Goal: Task Accomplishment & Management: Use online tool/utility

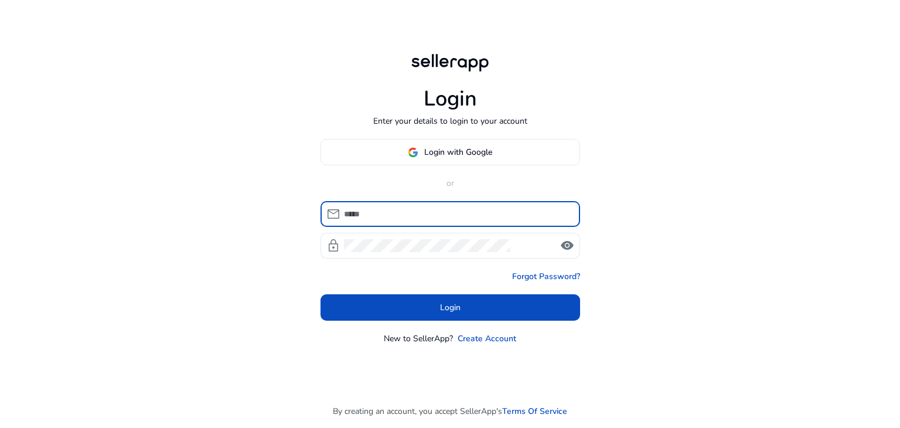
type input "**********"
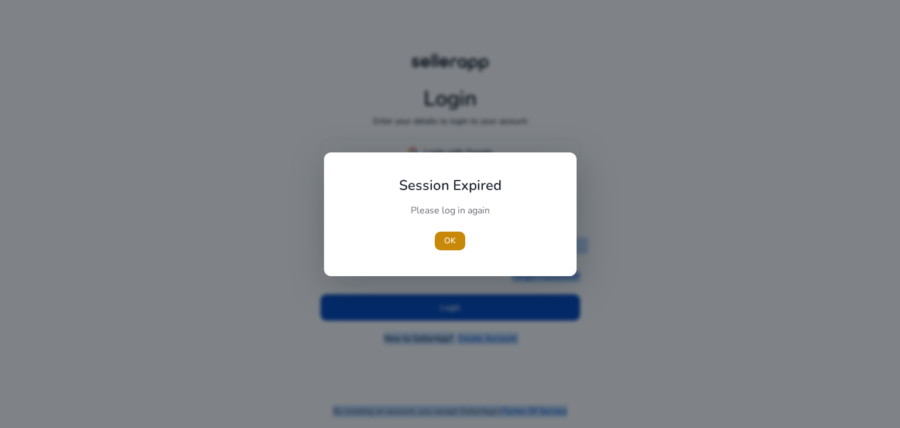
drag, startPoint x: 0, startPoint y: 0, endPoint x: 462, endPoint y: 304, distance: 553.1
click at [462, 304] on body "**********" at bounding box center [450, 214] width 900 height 428
click at [462, 304] on div at bounding box center [450, 214] width 900 height 428
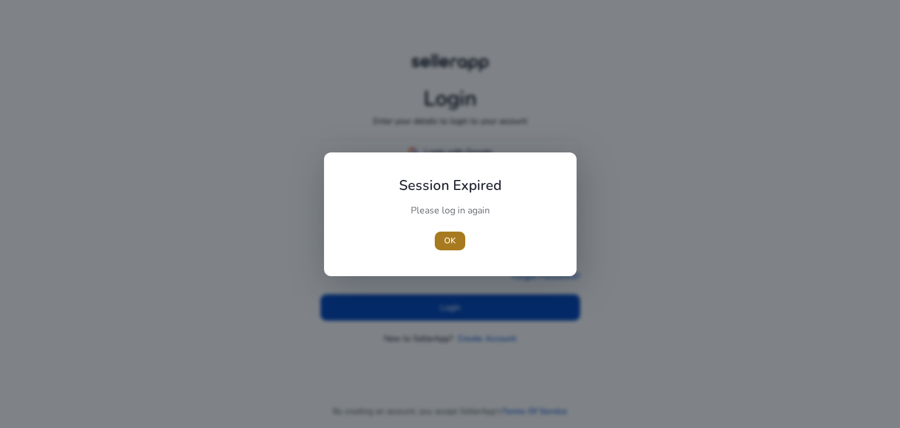
click at [450, 244] on span "OK" at bounding box center [450, 240] width 12 height 12
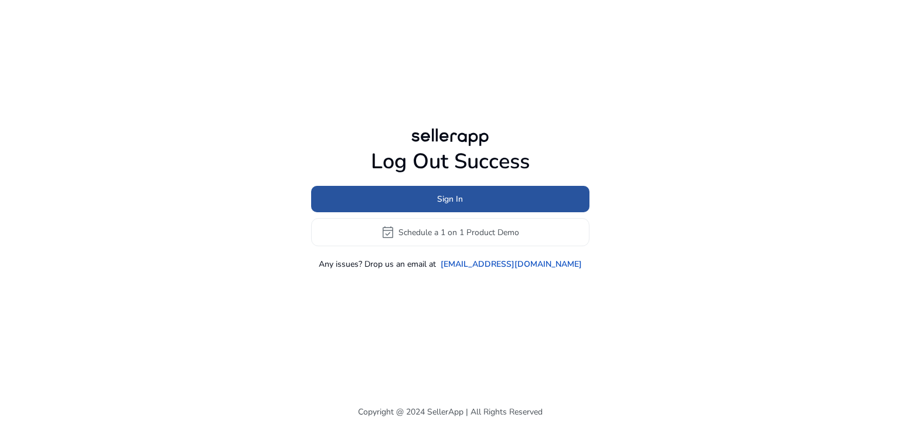
click at [476, 202] on span at bounding box center [450, 199] width 278 height 28
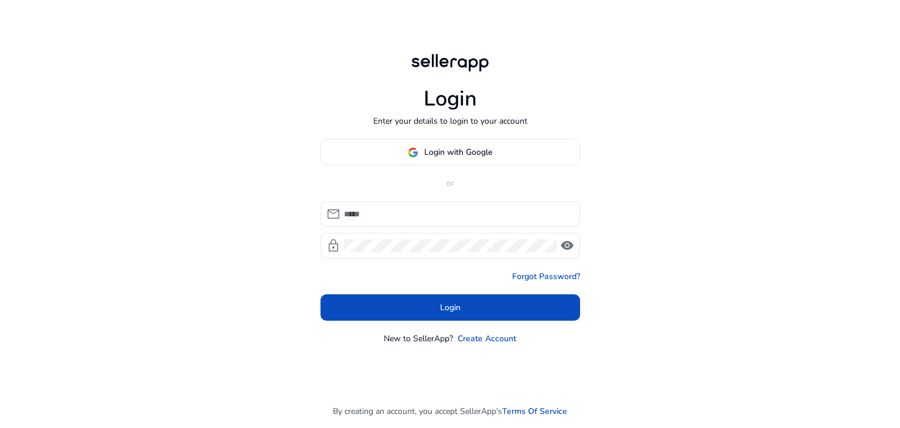
type input "**********"
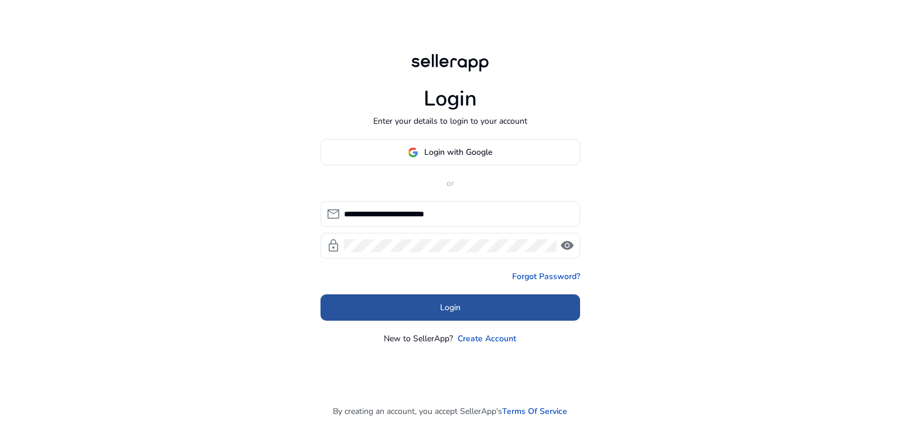
click at [472, 307] on span at bounding box center [449, 307] width 259 height 28
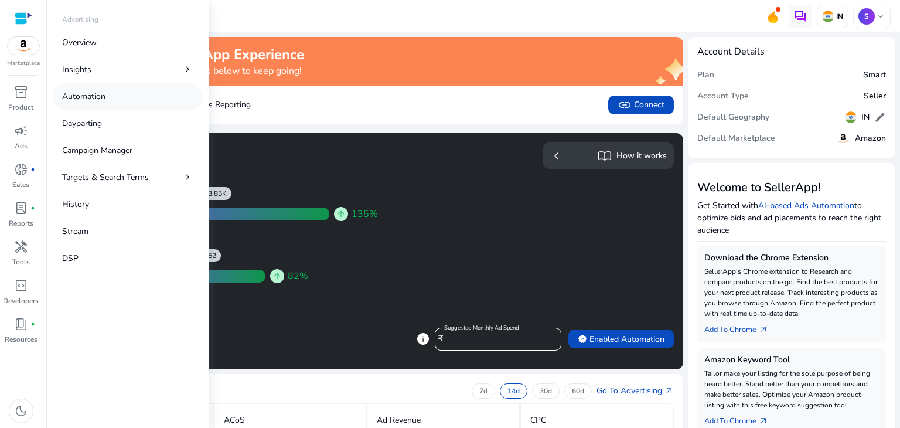
click at [93, 96] on p "Automation" at bounding box center [83, 96] width 43 height 12
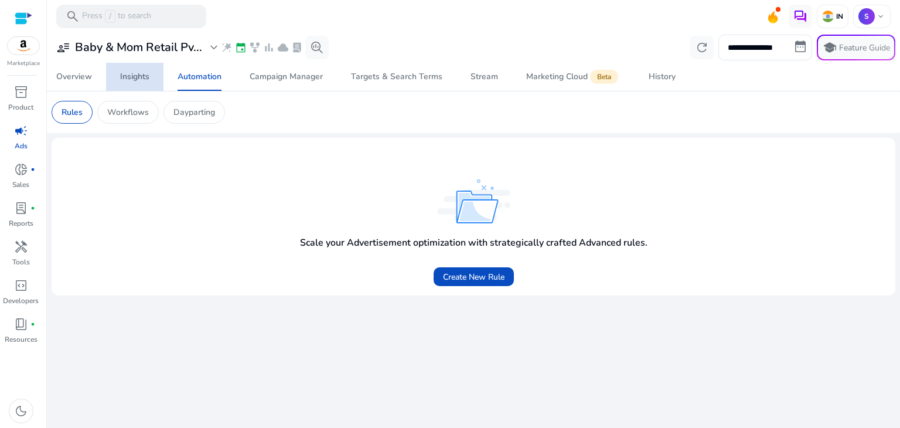
click at [142, 83] on span "Insights" at bounding box center [134, 77] width 29 height 28
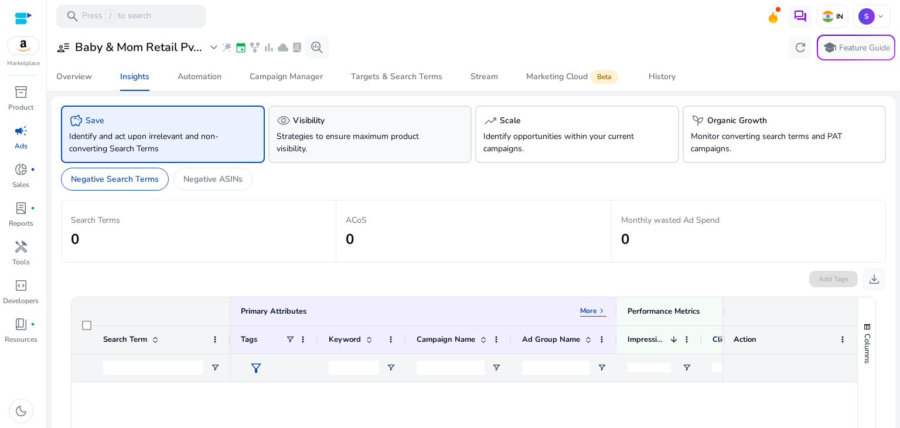
click at [361, 133] on p "Strategies to ensure maximum product visibility." at bounding box center [354, 142] width 156 height 25
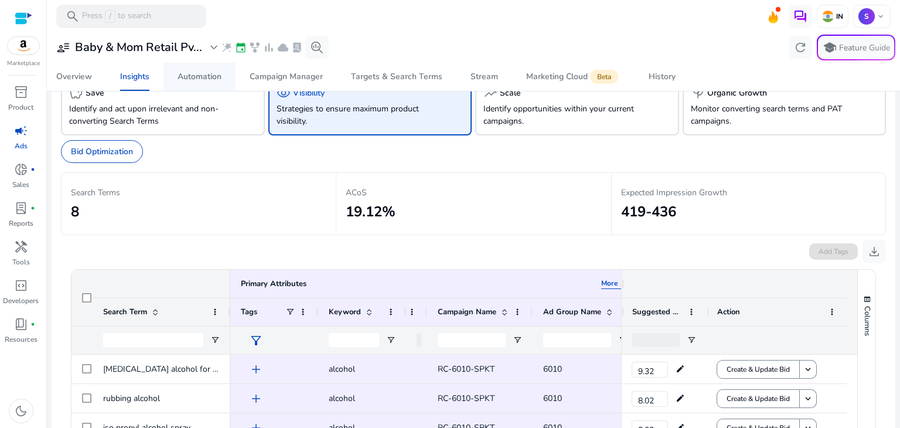
scroll to position [21, 0]
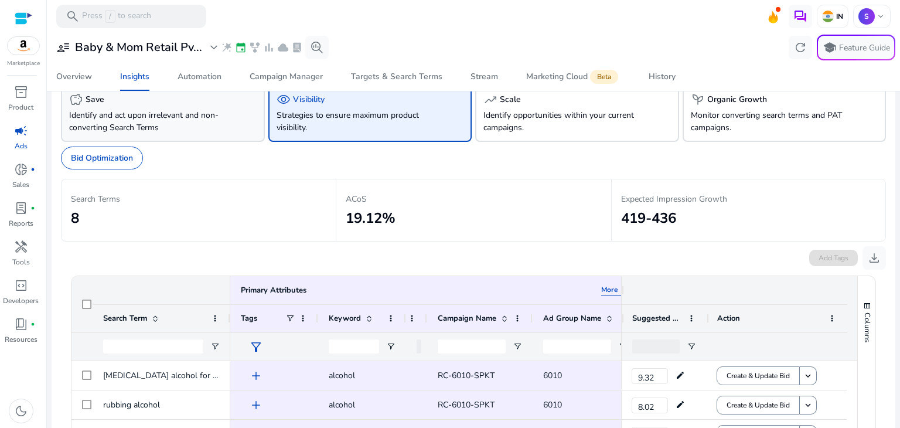
click at [146, 107] on div "savings Save Identify and act upon irrelevant and non-converting Search Terms" at bounding box center [163, 112] width 204 height 57
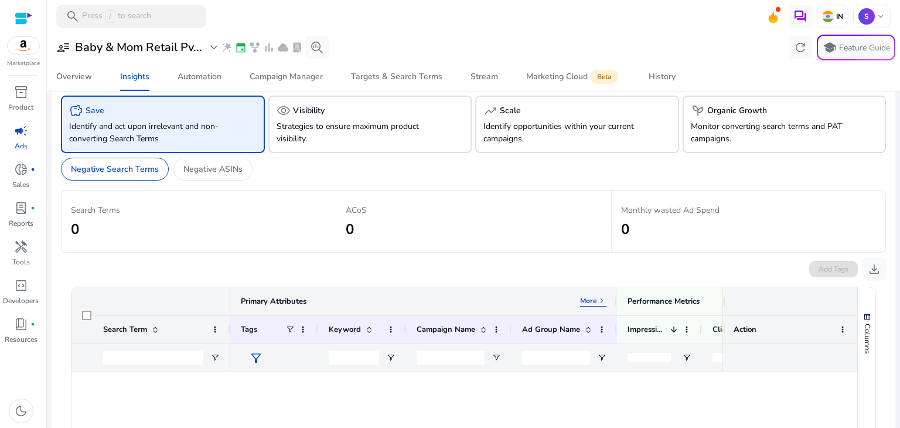
scroll to position [7, 0]
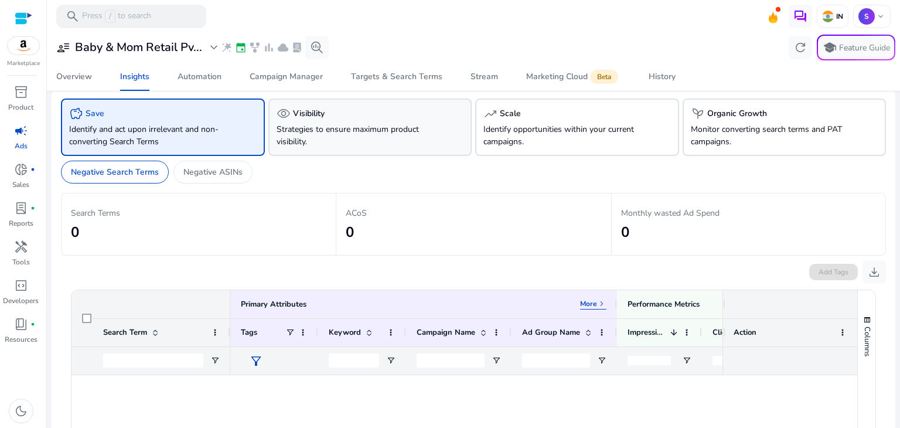
click at [303, 123] on p "Strategies to ensure maximum product visibility." at bounding box center [354, 135] width 156 height 25
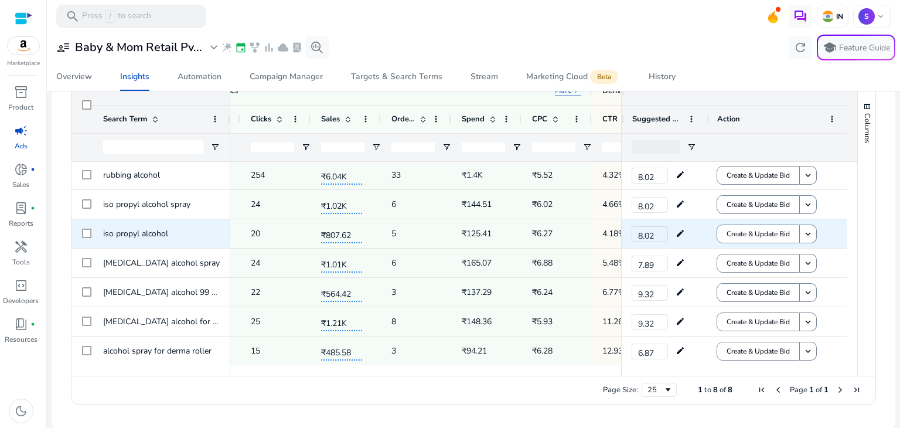
scroll to position [0, 365]
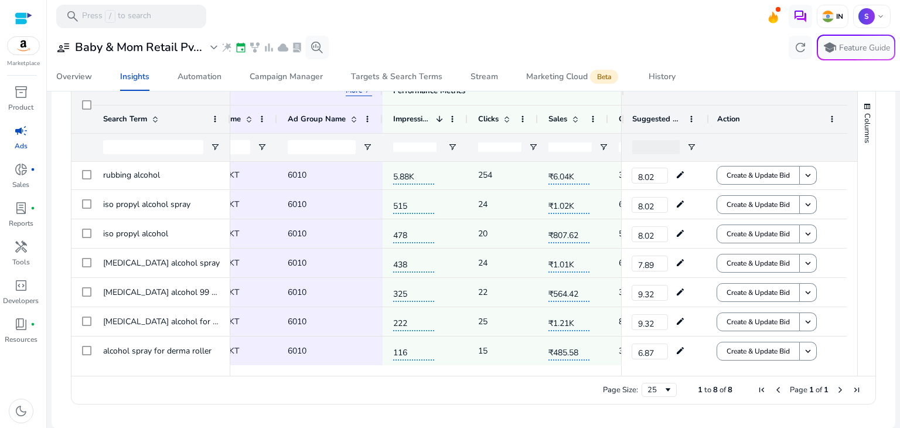
click at [269, 398] on div "Page Size: 25 1 to 8 of 8 Page 1 of 1" at bounding box center [472, 389] width 803 height 28
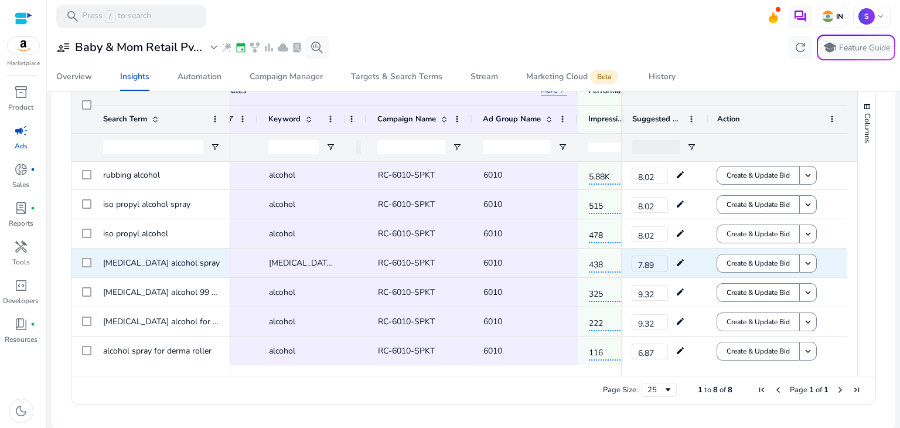
scroll to position [0, 60]
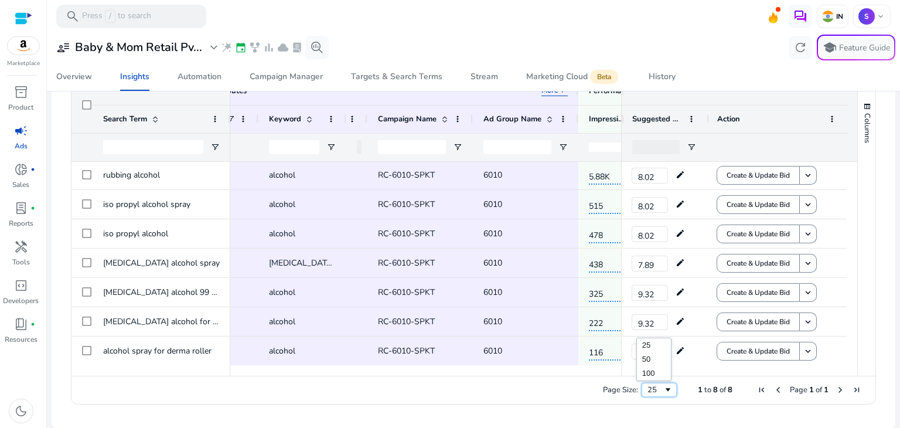
click at [663, 386] on span "Page Size" at bounding box center [667, 389] width 9 height 9
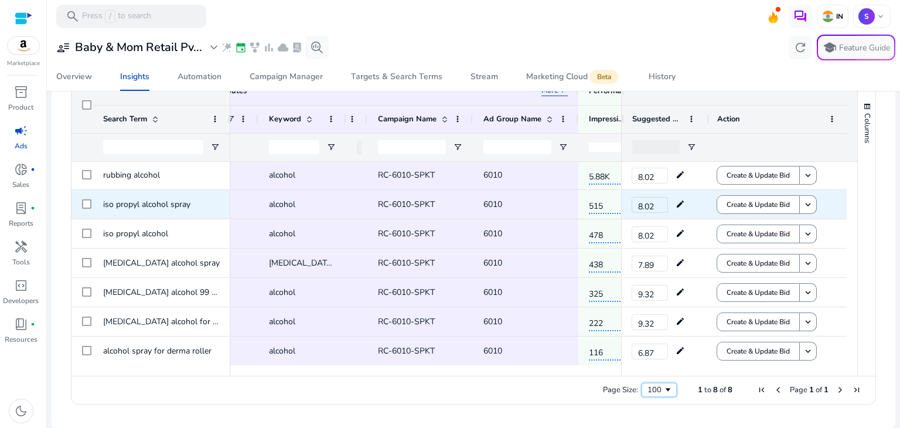
scroll to position [0, 0]
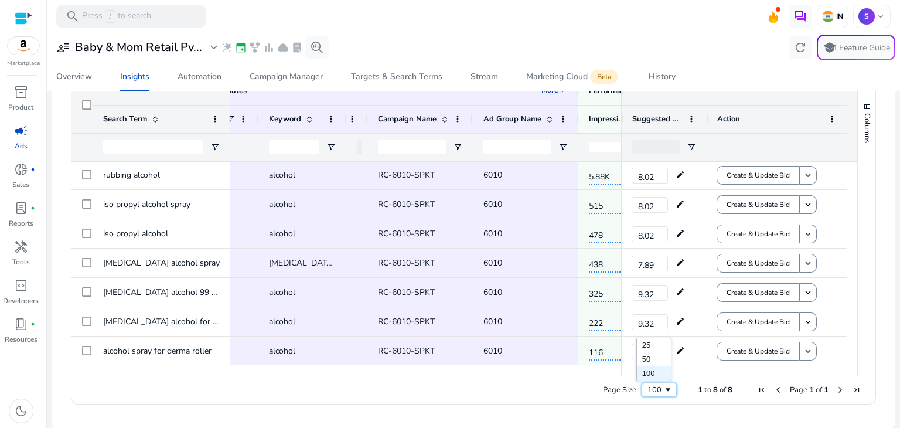
click at [663, 385] on span "Page Size" at bounding box center [667, 389] width 9 height 9
click at [662, 393] on div "50" at bounding box center [658, 389] width 35 height 14
click at [835, 387] on span "Next Page" at bounding box center [839, 389] width 9 height 9
click at [773, 386] on span "Previous Page" at bounding box center [777, 389] width 9 height 9
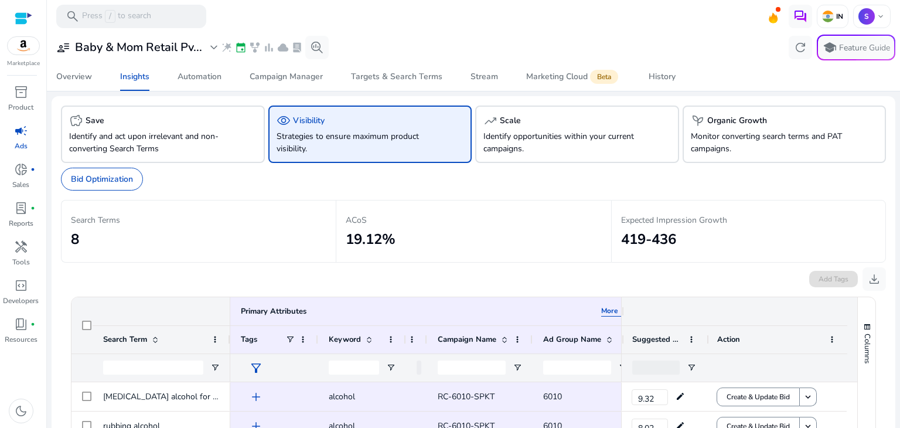
scroll to position [220, 0]
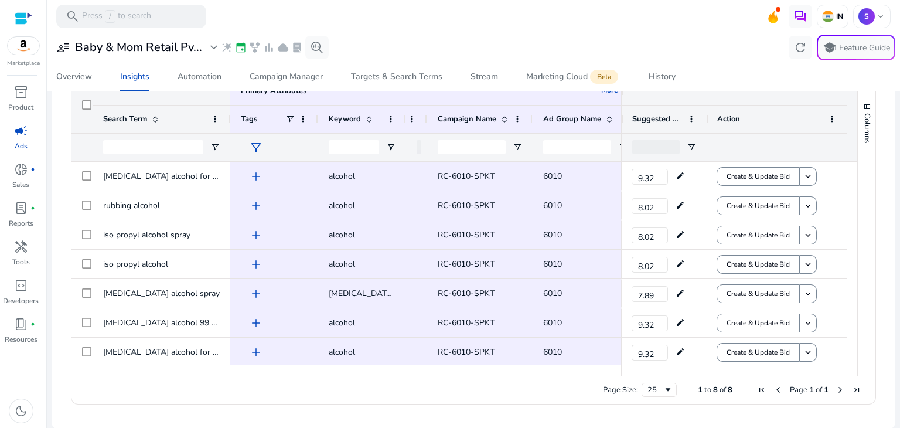
click at [852, 388] on span "Last Page" at bounding box center [856, 389] width 9 height 9
click at [835, 386] on span "Next Page" at bounding box center [839, 389] width 9 height 9
click at [713, 384] on span "8" at bounding box center [715, 389] width 5 height 11
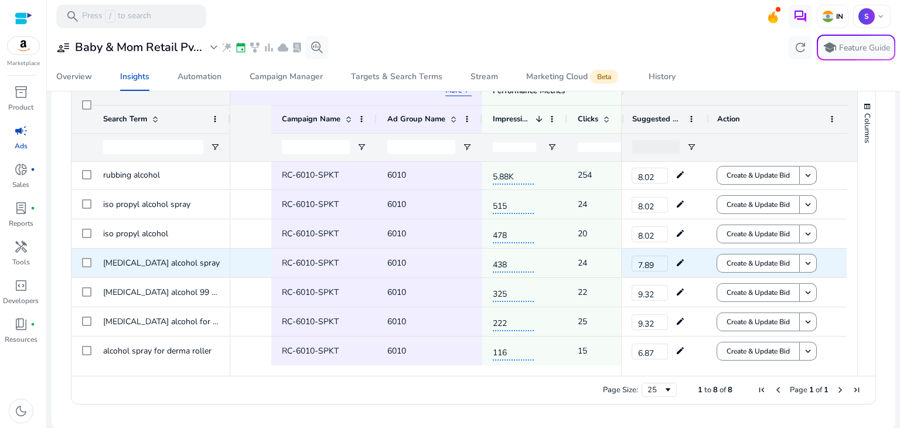
scroll to position [0, 412]
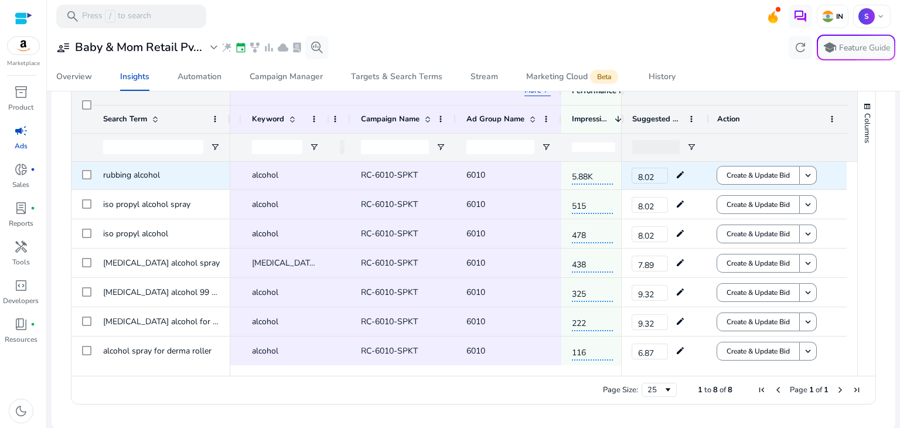
click at [421, 172] on span "RC-6010-SPKT" at bounding box center [403, 175] width 84 height 24
drag, startPoint x: 421, startPoint y: 172, endPoint x: 358, endPoint y: 173, distance: 62.7
click at [358, 173] on div "RC-6010-SPKT" at bounding box center [402, 174] width 105 height 29
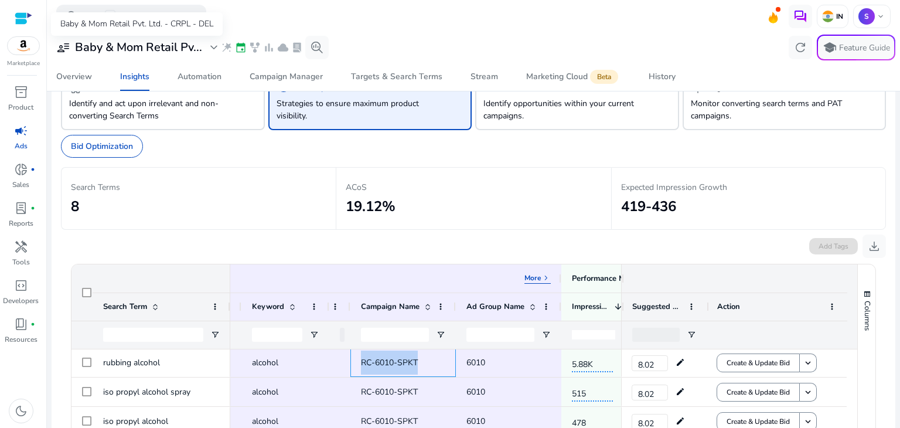
scroll to position [29, 0]
click at [213, 46] on span "expand_more" at bounding box center [214, 47] width 14 height 14
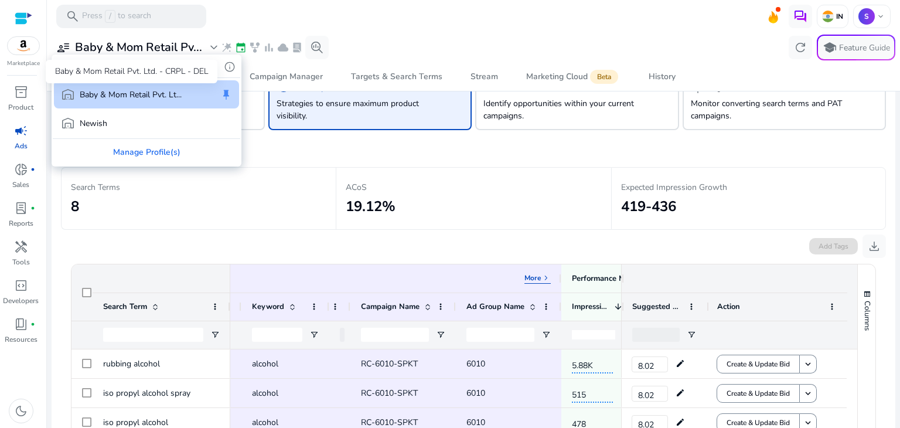
click at [181, 94] on p "Baby & Mom Retail Pvt. Lt..." at bounding box center [131, 94] width 102 height 12
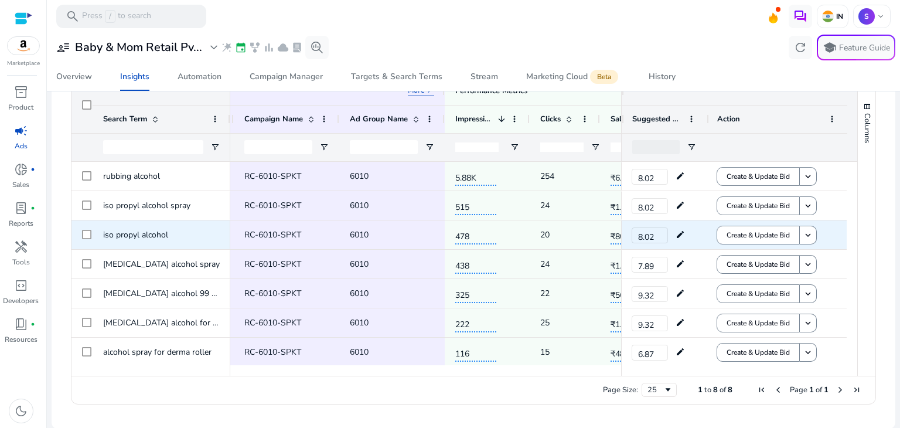
scroll to position [26, 0]
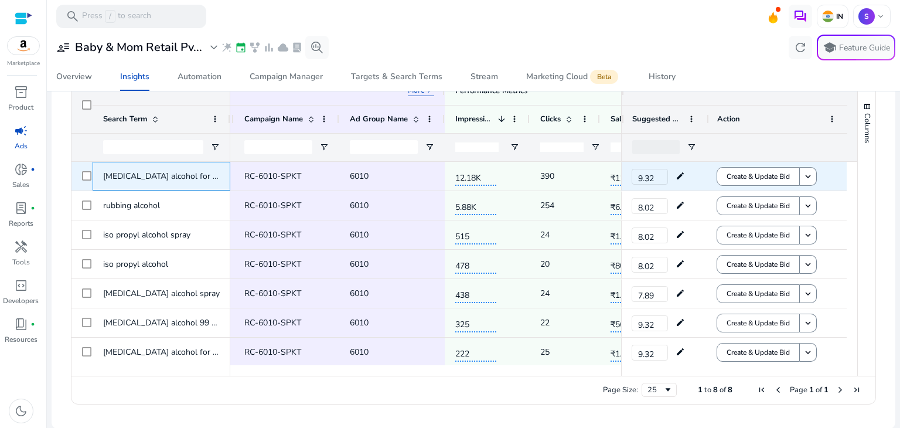
click at [166, 174] on span "[MEDICAL_DATA] alcohol for cleaning" at bounding box center [172, 175] width 139 height 11
click at [211, 172] on span "[MEDICAL_DATA] alcohol for cleaning" at bounding box center [172, 175] width 139 height 11
drag, startPoint x: 189, startPoint y: 169, endPoint x: 110, endPoint y: 172, distance: 78.5
click at [110, 172] on span "[MEDICAL_DATA] alcohol for cleaning" at bounding box center [172, 175] width 139 height 11
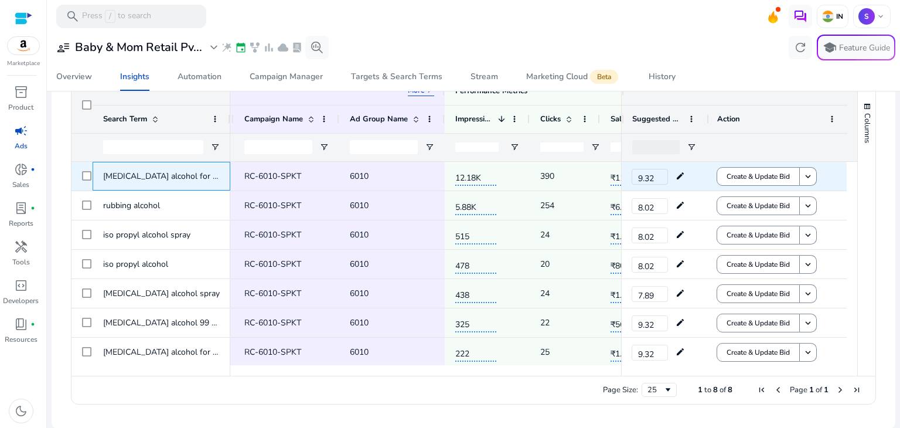
click at [216, 173] on span "[MEDICAL_DATA] alcohol for cleaning" at bounding box center [161, 176] width 117 height 24
drag, startPoint x: 216, startPoint y: 173, endPoint x: 101, endPoint y: 171, distance: 114.8
click at [101, 171] on div "[MEDICAL_DATA] alcohol for cleaning" at bounding box center [162, 176] width 138 height 29
copy span "[MEDICAL_DATA] alcohol for cleaning"
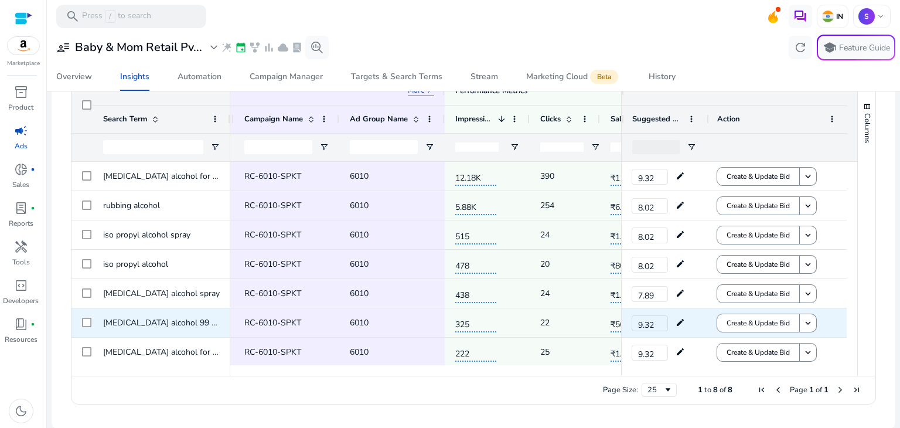
click at [259, 308] on div "RC-6010-SPKT" at bounding box center [286, 322] width 105 height 29
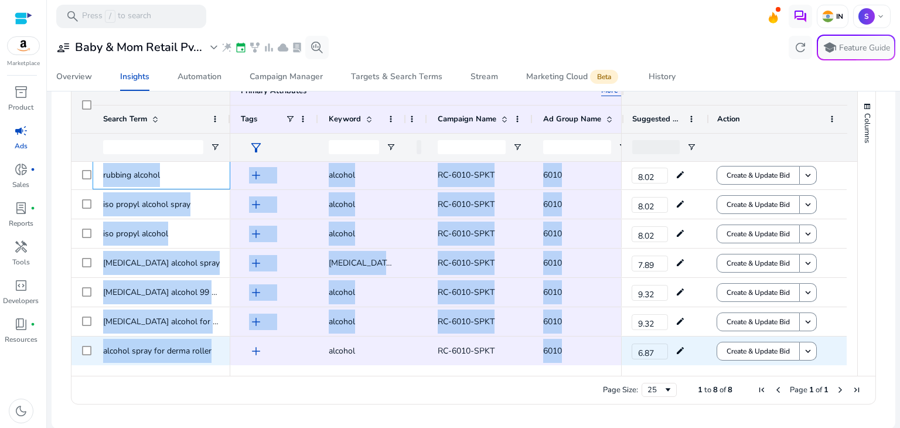
scroll to position [30, 0]
drag, startPoint x: 99, startPoint y: 169, endPoint x: 566, endPoint y: 347, distance: 499.5
click at [566, 347] on div "isopropyl alcohol for cleaning rubbing alcohol iso propyl alcohol spray iso pro…" at bounding box center [458, 263] width 775 height 203
click at [566, 347] on span "6010" at bounding box center [585, 350] width 84 height 24
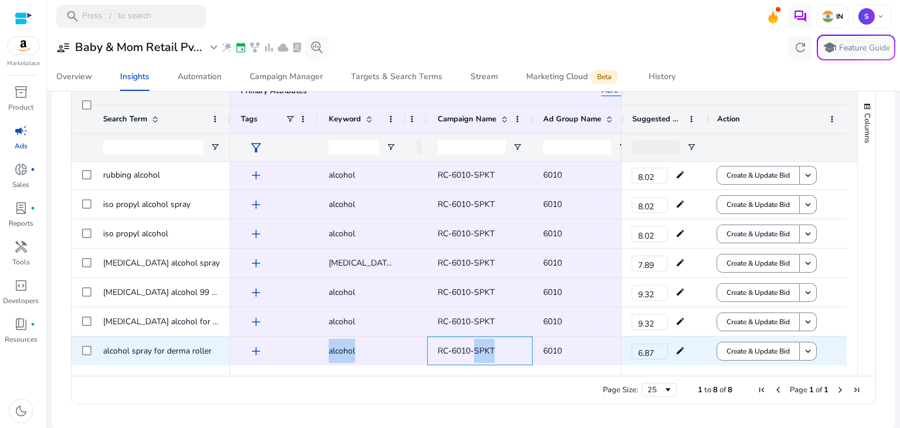
drag, startPoint x: 475, startPoint y: 351, endPoint x: 375, endPoint y: 350, distance: 100.1
click at [375, 350] on div "15 116 6010 RC-6010-SPKT ₹6.61 alcohol add" at bounding box center [759, 350] width 1058 height 29
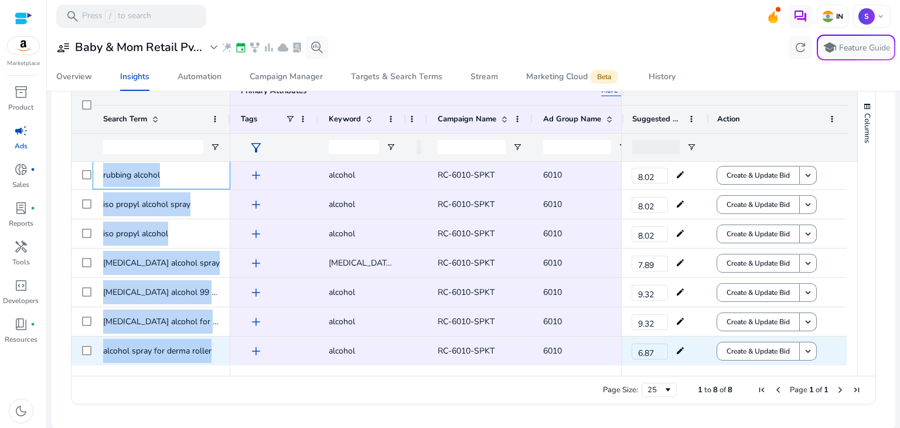
drag, startPoint x: 103, startPoint y: 167, endPoint x: 213, endPoint y: 361, distance: 222.9
click at [213, 361] on div "isopropyl alcohol for cleaning rubbing alcohol iso propyl alcohol spray iso pro…" at bounding box center [150, 248] width 159 height 234
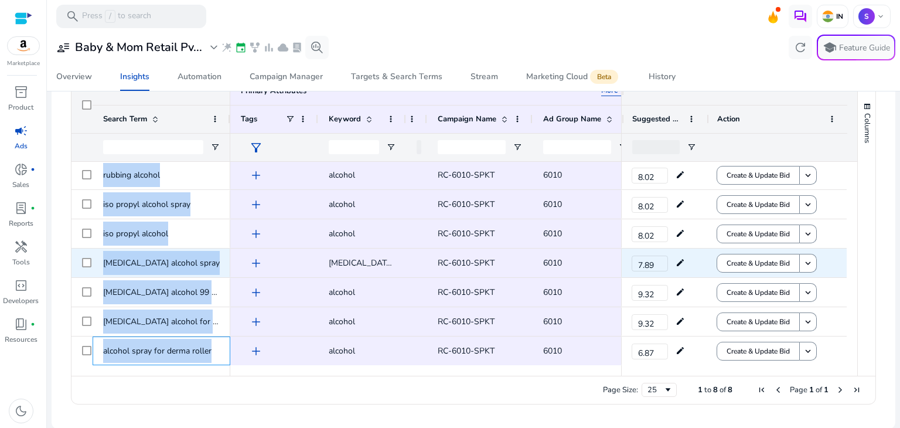
copy div "rubbing alcohol iso propyl alcohol spray iso propyl alcohol isopropyl alcohol s…"
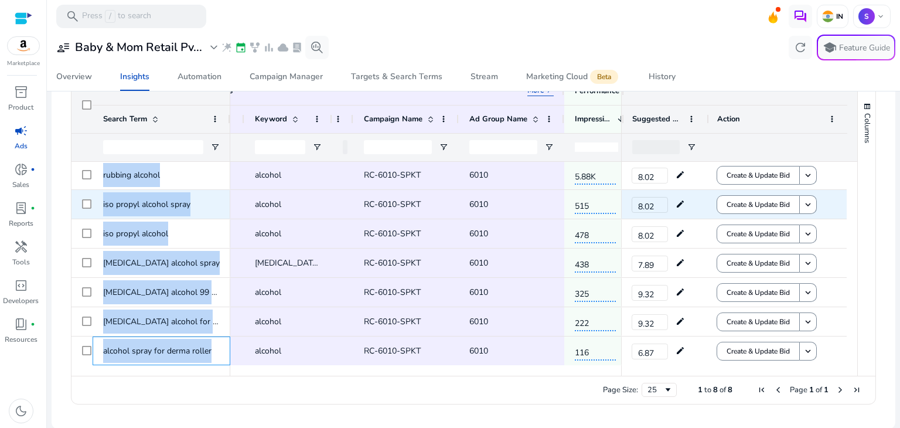
scroll to position [0, 93]
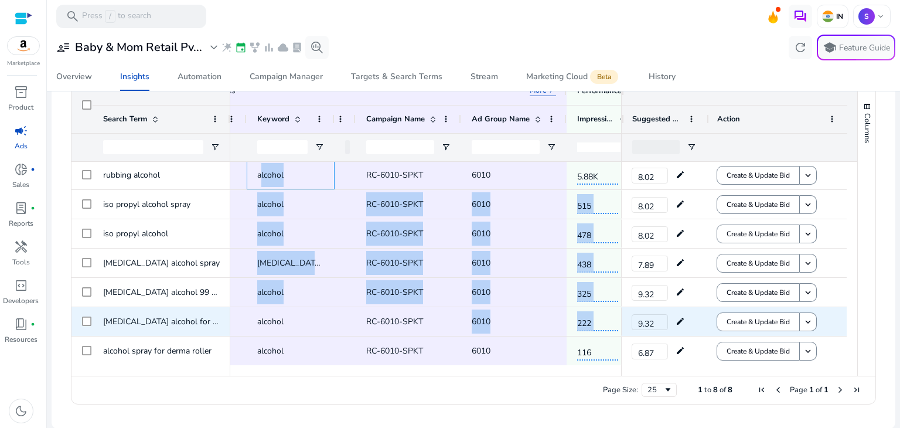
drag, startPoint x: 261, startPoint y: 165, endPoint x: 505, endPoint y: 324, distance: 291.2
click at [505, 324] on div "390 12.18K 6010 RC-6010-SPKT ₹6.61 alcohol add ₹11.76K 254 5.88K 6010 RC-6010-S…" at bounding box center [688, 248] width 1058 height 234
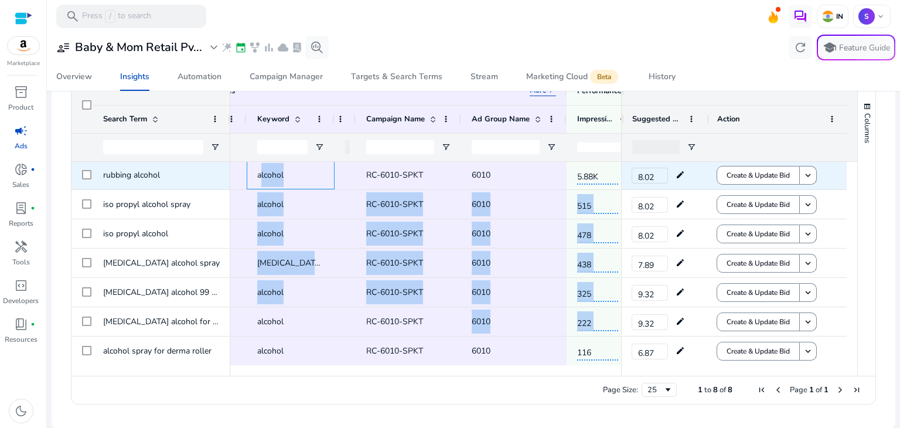
click at [279, 176] on span "alcohol" at bounding box center [270, 174] width 26 height 11
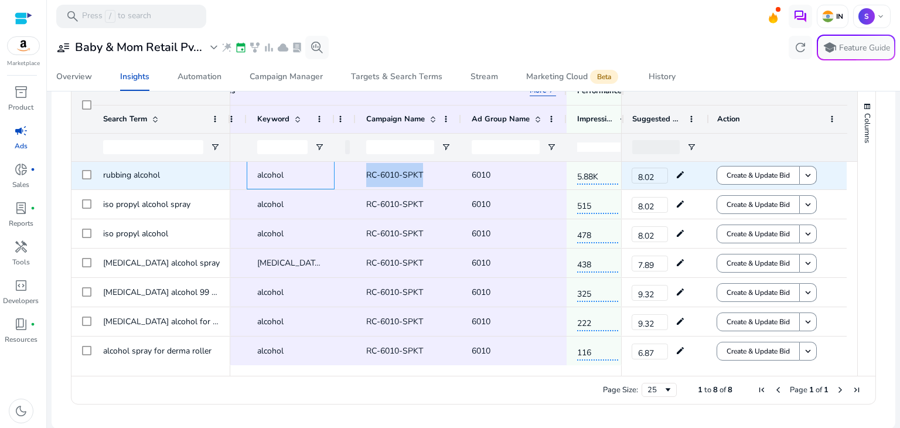
drag, startPoint x: 252, startPoint y: 170, endPoint x: 461, endPoint y: 170, distance: 208.5
click at [461, 170] on div "254 5.88K 6010 RC-6010-SPKT ₹6.61 alcohol add ₹6.04K" at bounding box center [688, 174] width 1058 height 29
click at [252, 173] on div "alcohol" at bounding box center [291, 174] width 88 height 29
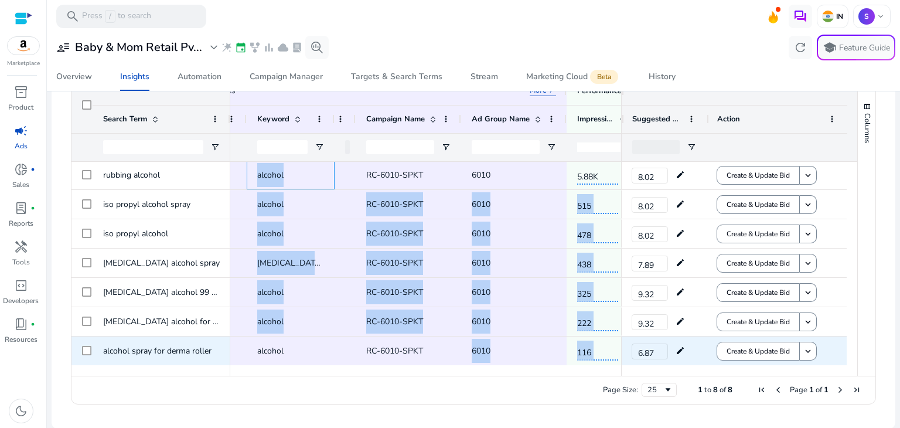
drag, startPoint x: 252, startPoint y: 173, endPoint x: 494, endPoint y: 357, distance: 303.0
click at [494, 357] on div "390 12.18K 6010 RC-6010-SPKT ₹6.61 alcohol add ₹11.76K 254 5.88K 6010 RC-6010-S…" at bounding box center [688, 248] width 1058 height 234
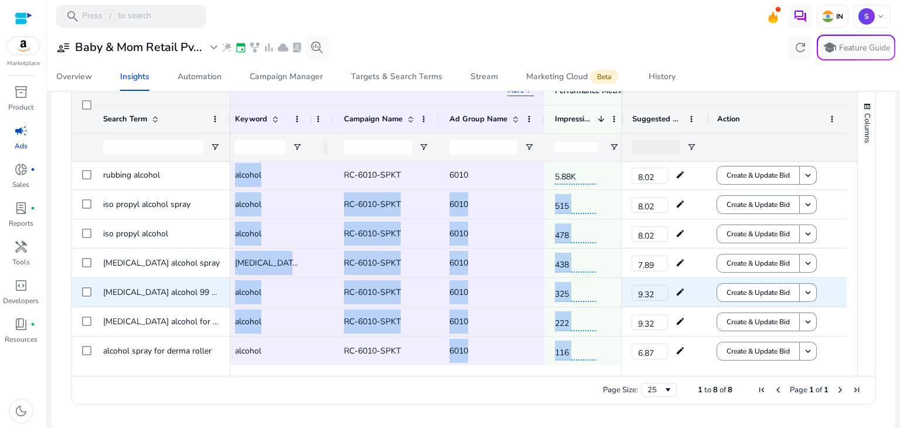
click at [548, 296] on div "325" at bounding box center [586, 292] width 85 height 29
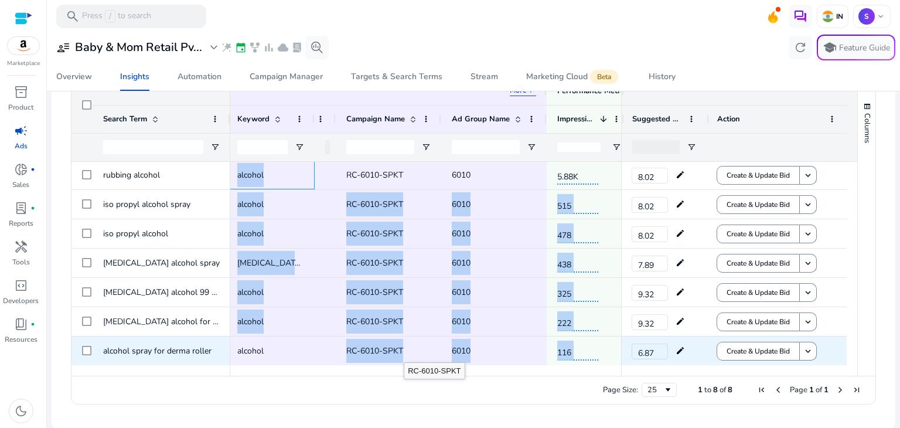
drag, startPoint x: 234, startPoint y: 170, endPoint x: 405, endPoint y: 350, distance: 248.1
click at [405, 350] on div "390 12.18K 6010 RC-6010-SPKT ₹6.61 alcohol add ₹11.76K 254 5.88K 6010 RC-6010-S…" at bounding box center [668, 248] width 1058 height 234
copy div "alcohol add ₹6.04K 24 515 6010 RC-6010-SPKT ₹6.61 alcohol add ₹1.02K 20 478 601…"
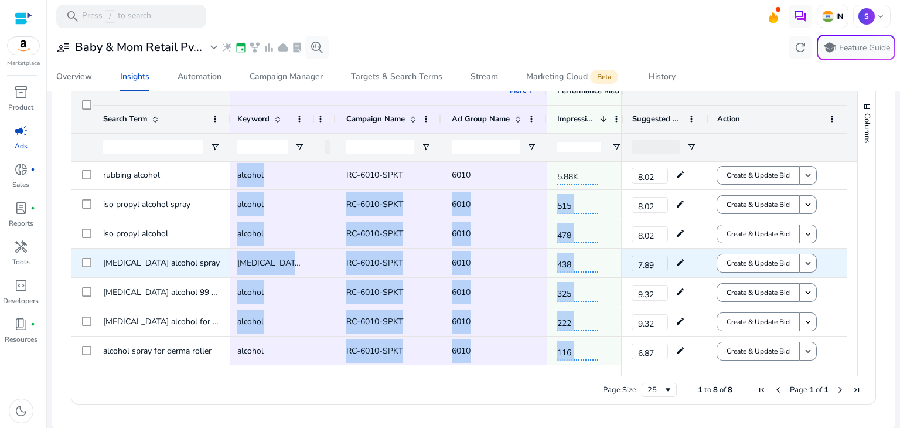
click at [403, 264] on span "RC-6010-SPKT" at bounding box center [388, 263] width 84 height 24
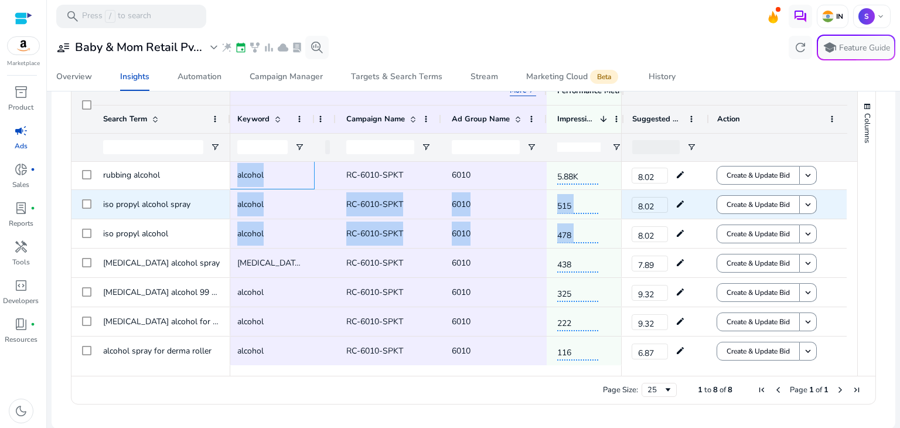
drag, startPoint x: 237, startPoint y: 172, endPoint x: 262, endPoint y: 247, distance: 79.3
click at [262, 247] on div "390 12.18K 6010 RC-6010-SPKT ₹6.61 alcohol add ₹11.76K 254 5.88K 6010 RC-6010-S…" at bounding box center [668, 248] width 1058 height 234
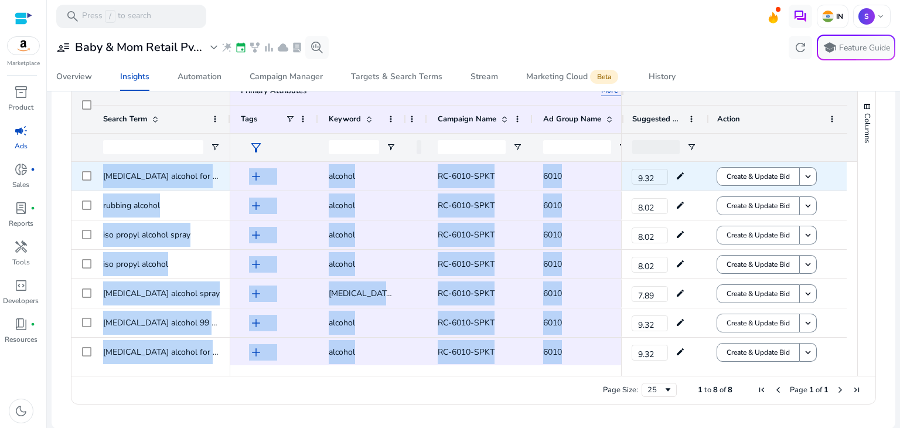
click at [83, 175] on div "isopropyl alcohol for cleaning rubbing alcohol iso propyl alcohol spray iso pro…" at bounding box center [458, 263] width 775 height 203
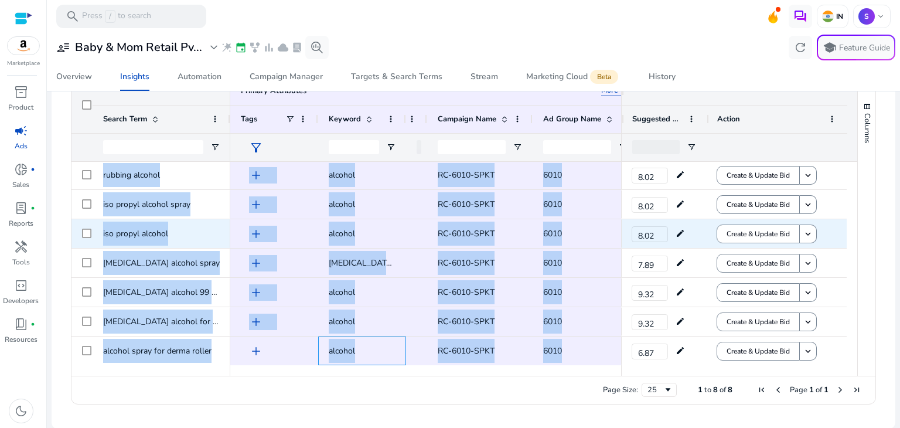
copy div "isopropyl alcohol for cleaning rubbing alcohol iso propyl alcohol spray iso pro…"
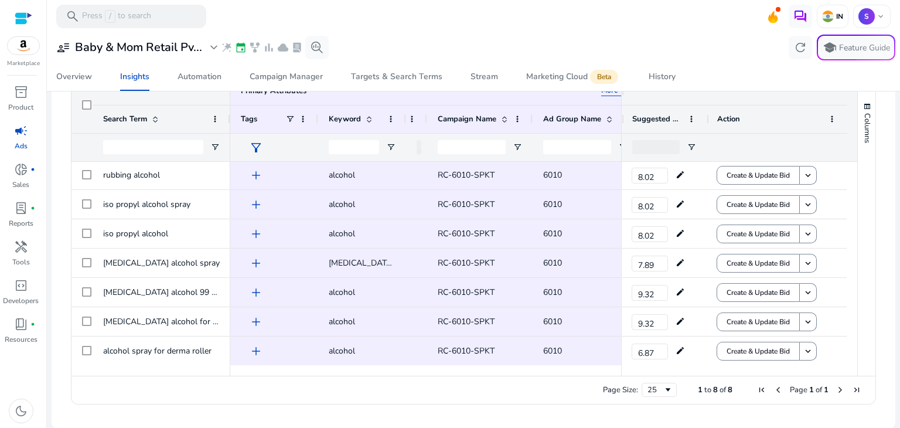
click at [476, 420] on mat-card "savings Save Identify and act upon irrelevant and non-converting Search Terms v…" at bounding box center [473, 152] width 843 height 553
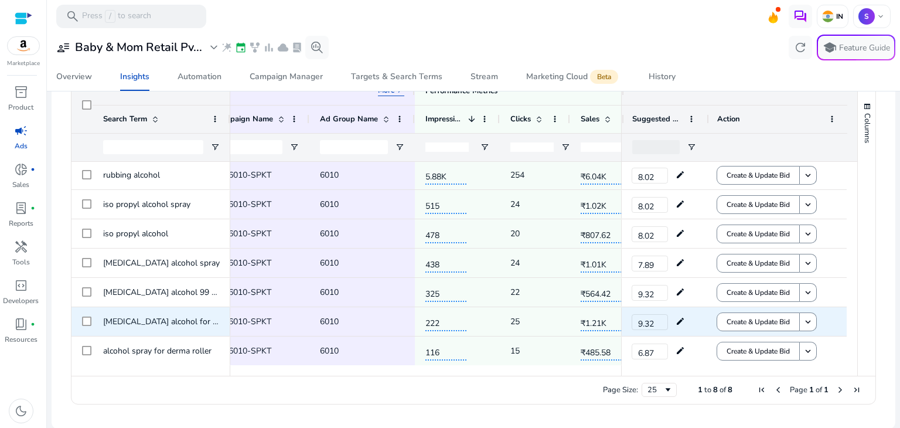
scroll to position [0, 224]
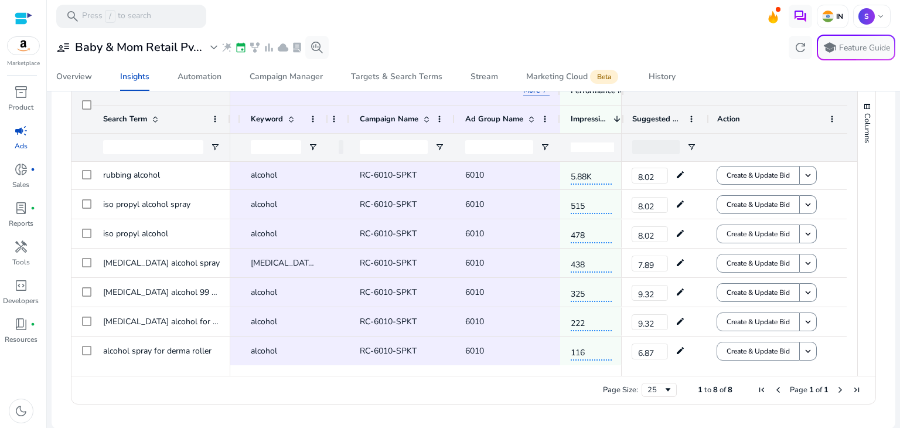
click at [279, 405] on ag-grid-angular "Press SPACE to select this row. Drag here to set row groups Drag here to set co…" at bounding box center [472, 240] width 823 height 340
drag, startPoint x: 617, startPoint y: 97, endPoint x: 688, endPoint y: 100, distance: 70.9
click at [688, 100] on div at bounding box center [733, 91] width 225 height 28
drag, startPoint x: 628, startPoint y: 97, endPoint x: 636, endPoint y: 97, distance: 7.6
click at [636, 97] on div at bounding box center [733, 91] width 225 height 28
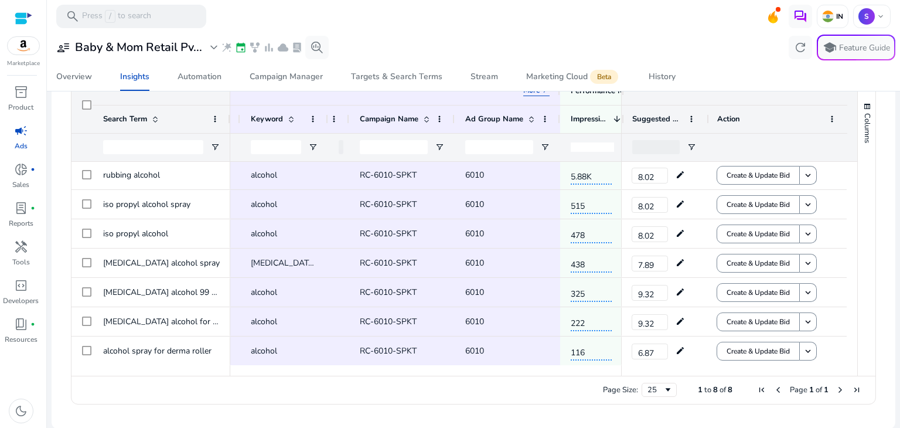
drag, startPoint x: 617, startPoint y: 96, endPoint x: 645, endPoint y: 95, distance: 28.1
click at [645, 95] on div at bounding box center [733, 91] width 225 height 28
click at [864, 115] on span "Columns" at bounding box center [866, 128] width 11 height 30
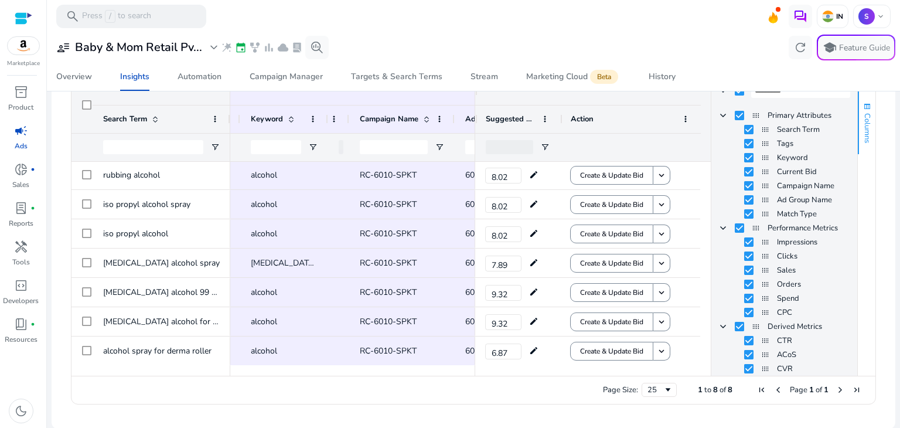
click at [864, 115] on span "Columns" at bounding box center [866, 128] width 11 height 30
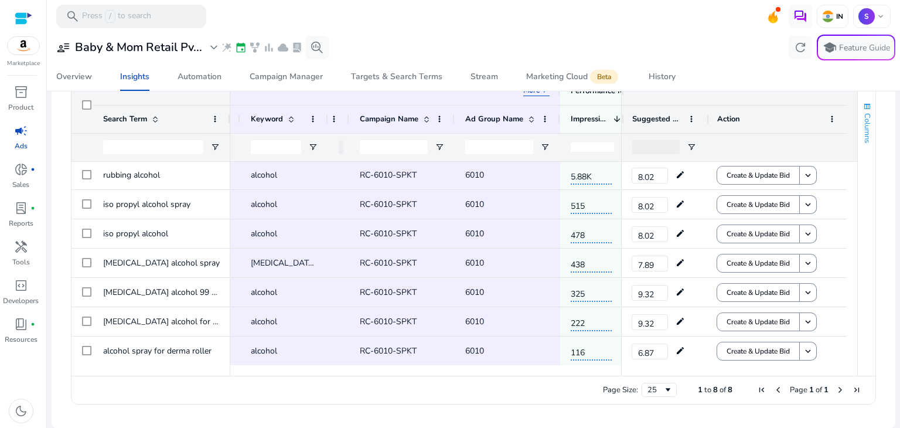
click at [864, 115] on span "Columns" at bounding box center [866, 128] width 11 height 30
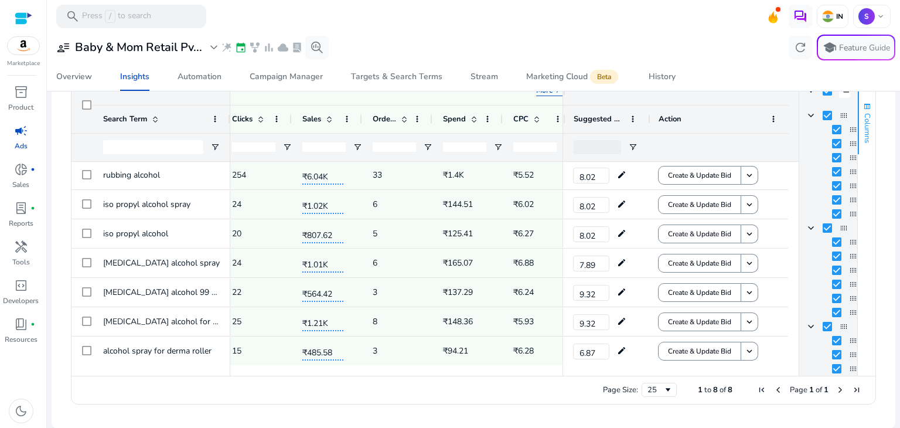
drag, startPoint x: 706, startPoint y: 135, endPoint x: 853, endPoint y: 146, distance: 147.5
click at [853, 146] on div "Columns Primary Attributes Search Term Tags Keyword CPC" at bounding box center [836, 226] width 77 height 299
click at [862, 126] on span "Columns" at bounding box center [866, 128] width 11 height 30
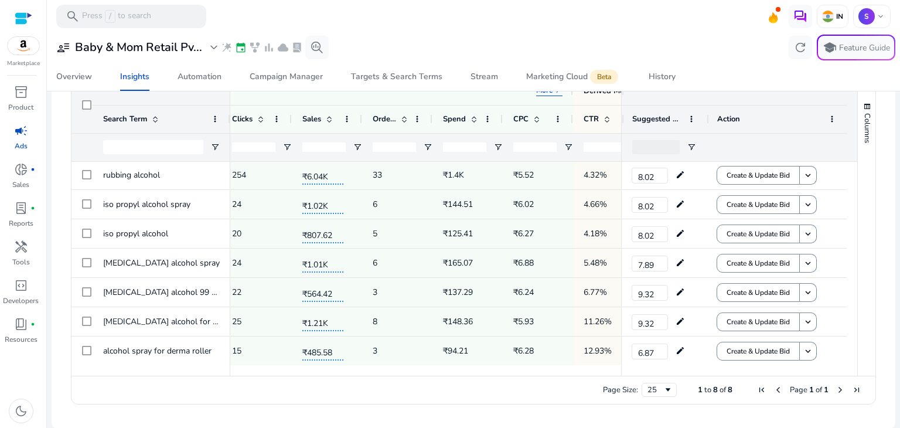
drag, startPoint x: 617, startPoint y: 97, endPoint x: 662, endPoint y: 98, distance: 45.1
click at [662, 98] on div at bounding box center [733, 91] width 225 height 28
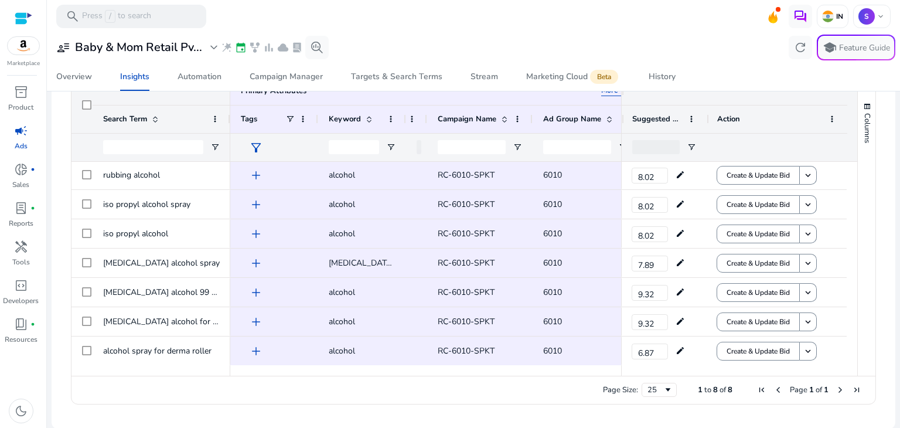
click at [745, 33] on div at bounding box center [473, 33] width 853 height 2
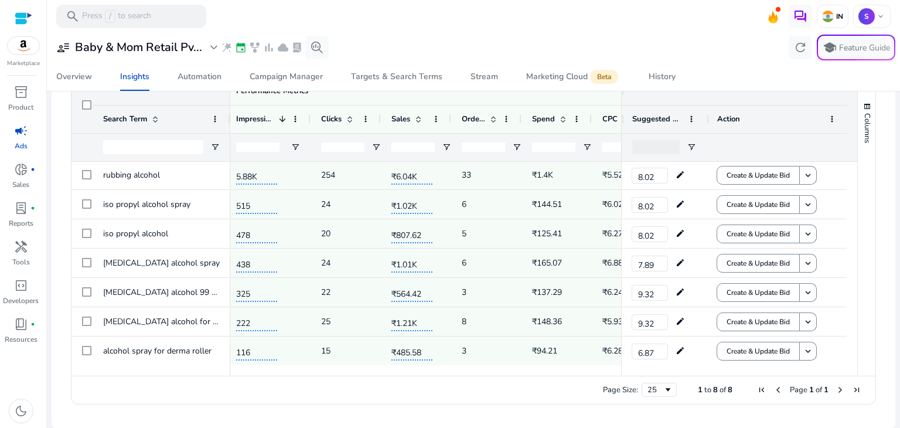
click at [729, 32] on div at bounding box center [473, 33] width 853 height 2
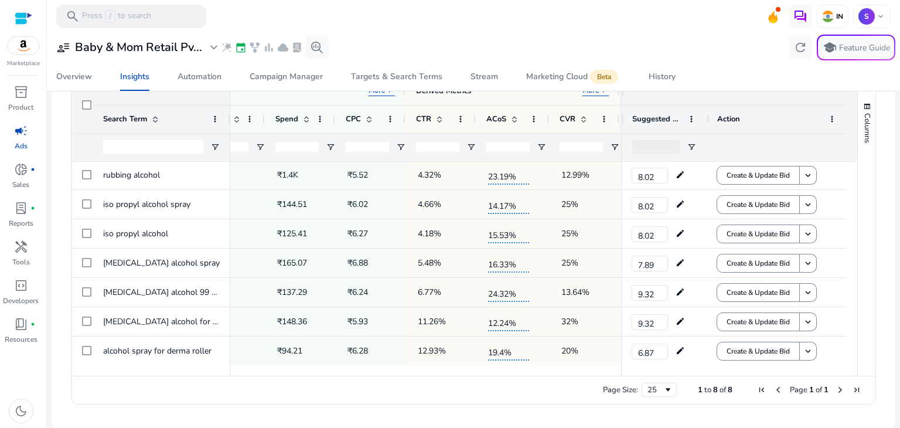
click at [727, 36] on div "user_attributes Baby & Mom Retail Pv... expand_more wand_stars event family_his…" at bounding box center [473, 48] width 843 height 26
